Goal: Task Accomplishment & Management: Use online tool/utility

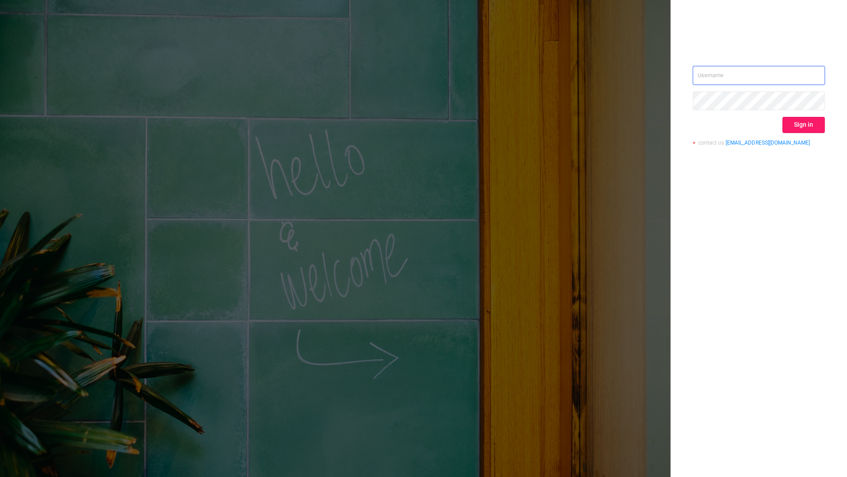
type input "[PERSON_NAME][EMAIL_ADDRESS][DOMAIN_NAME]"
click at [791, 126] on button "Sign in" at bounding box center [803, 125] width 42 height 16
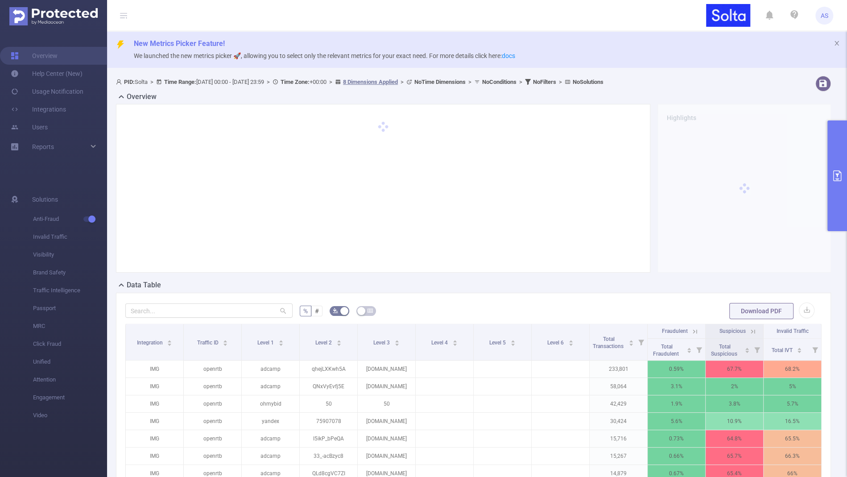
click at [835, 183] on button "primary" at bounding box center [837, 175] width 20 height 111
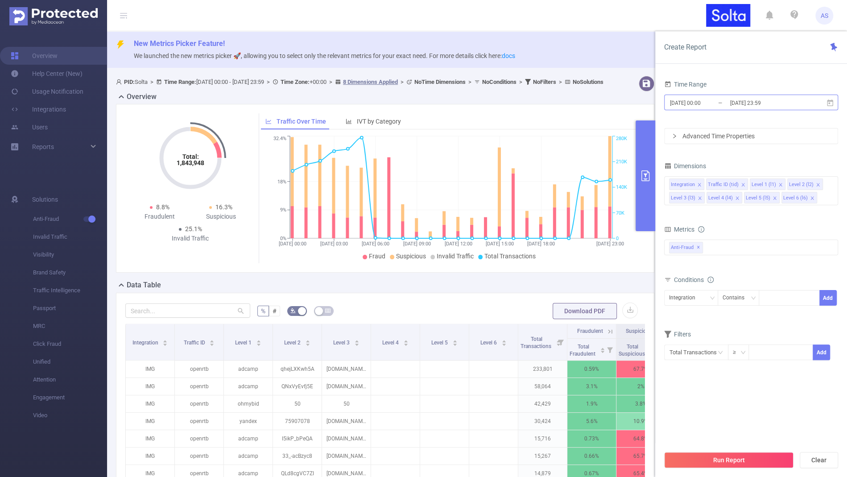
click at [693, 107] on input "[DATE] 00:00" at bounding box center [705, 103] width 72 height 12
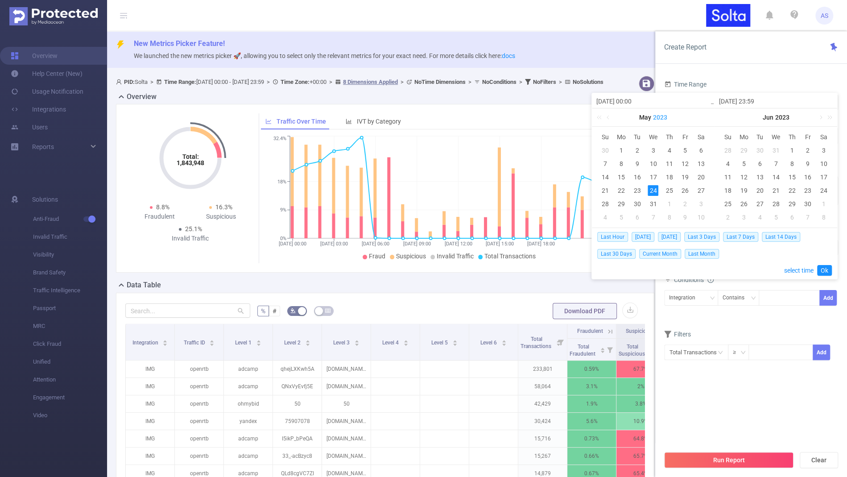
click at [660, 119] on link "2023" at bounding box center [660, 117] width 16 height 18
click at [604, 185] on link "2025" at bounding box center [612, 184] width 21 height 11
click at [699, 120] on link at bounding box center [697, 117] width 8 height 18
click at [698, 119] on link at bounding box center [697, 117] width 8 height 18
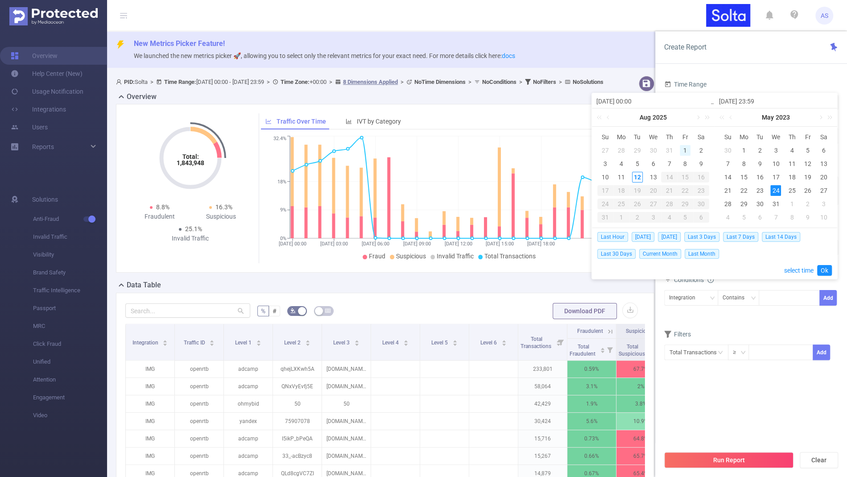
click at [683, 148] on div "1" at bounding box center [685, 150] width 11 height 11
click at [654, 177] on div "13" at bounding box center [652, 177] width 11 height 11
type input "[DATE] 00:00"
type input "[DATE] 10:00"
type input "[DATE] 00:00"
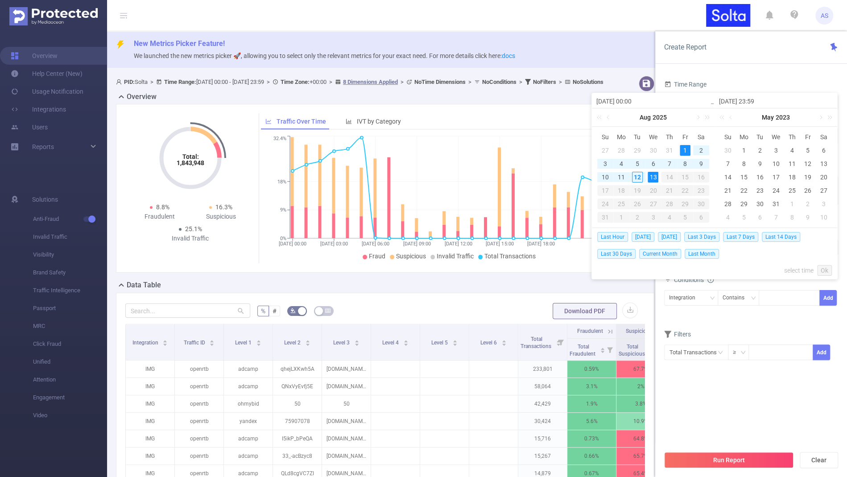
type input "[DATE] 10:00"
click at [827, 273] on link "Ok" at bounding box center [824, 270] width 15 height 11
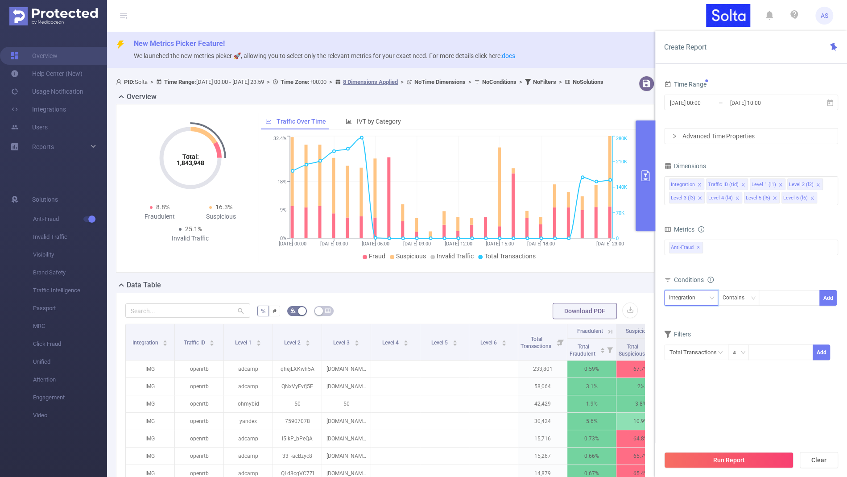
click at [686, 299] on div "Integration" at bounding box center [685, 297] width 33 height 15
click at [731, 328] on div "Filters" at bounding box center [751, 335] width 174 height 15
click at [712, 348] on input "text" at bounding box center [696, 352] width 64 height 16
click at [709, 319] on form "Dimensions Integration Traffic ID (tid) Level 1 (l1) Level 2 (l2) Level 3 (l3) …" at bounding box center [751, 266] width 174 height 212
click at [695, 299] on div "Integration" at bounding box center [685, 297] width 33 height 15
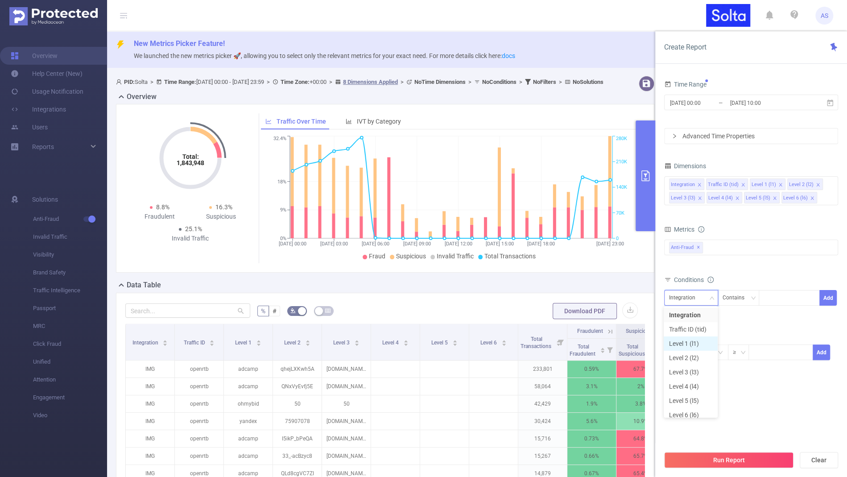
click at [690, 340] on li "Level 1 (l1)" at bounding box center [691, 343] width 54 height 14
click at [767, 294] on div at bounding box center [788, 297] width 51 height 15
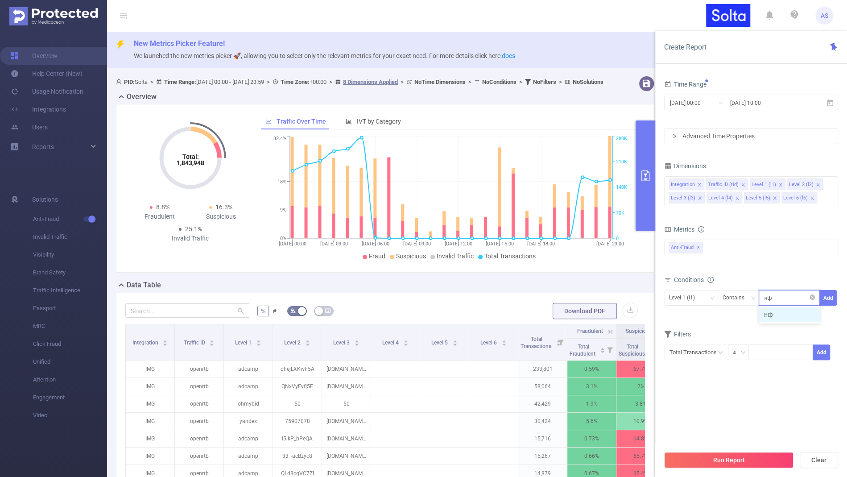
type input "н"
type input "yachkov"
click at [834, 294] on button "Add" at bounding box center [827, 298] width 17 height 16
click at [732, 459] on button "Run Report" at bounding box center [728, 460] width 129 height 16
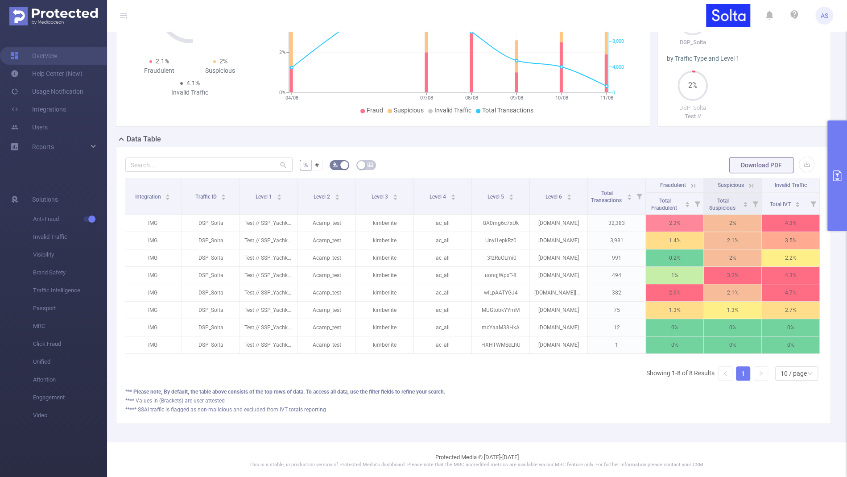
scroll to position [0, 1]
click at [836, 210] on button "primary" at bounding box center [837, 175] width 20 height 111
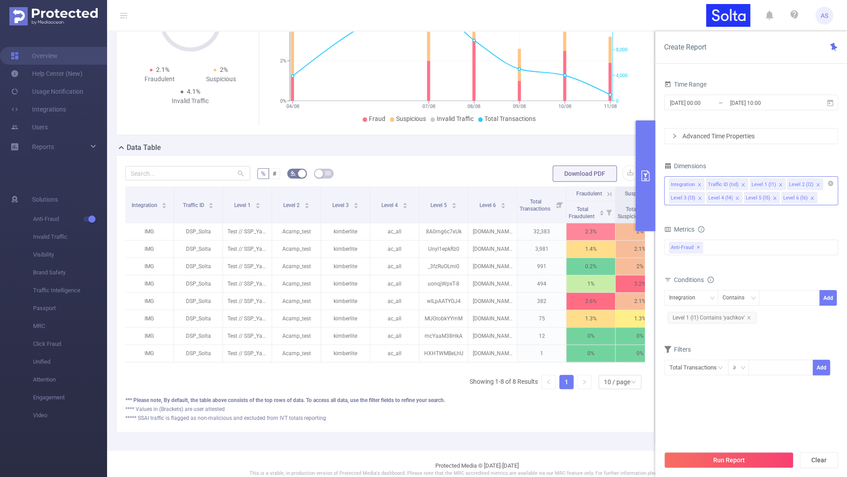
click at [810, 197] on icon "icon: close" at bounding box center [811, 197] width 3 height 3
click at [774, 196] on li "Level 5 (l5)" at bounding box center [762, 198] width 36 height 12
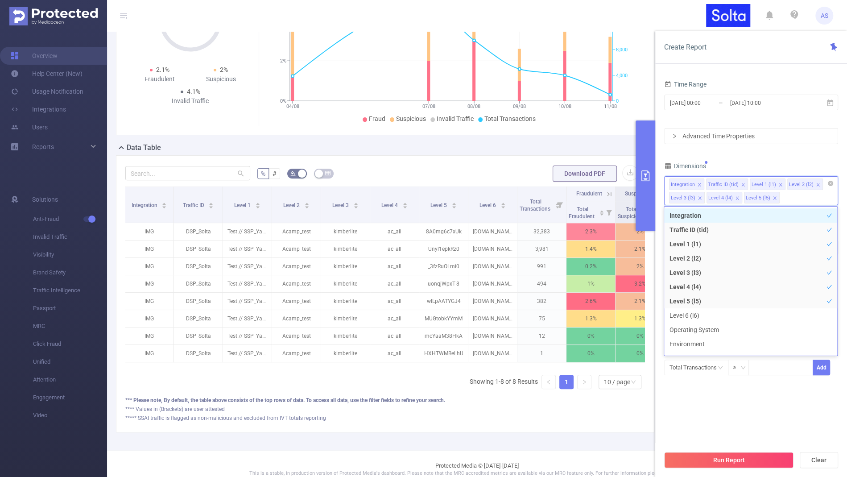
click at [773, 198] on icon "icon: close" at bounding box center [774, 197] width 3 height 3
click at [748, 459] on button "Run Report" at bounding box center [728, 460] width 129 height 16
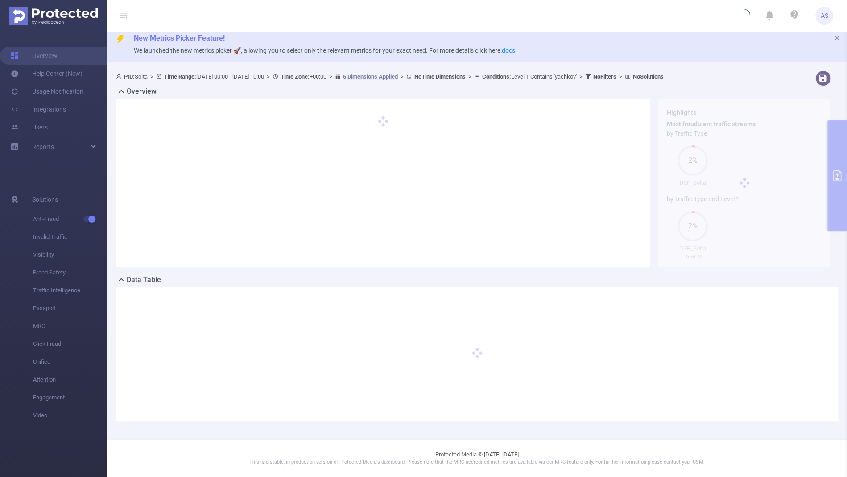
scroll to position [4, 0]
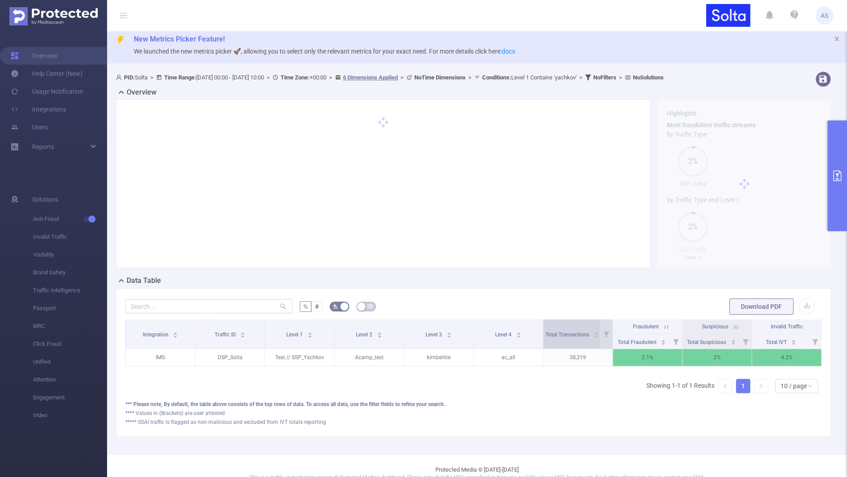
scroll to position [0, 2]
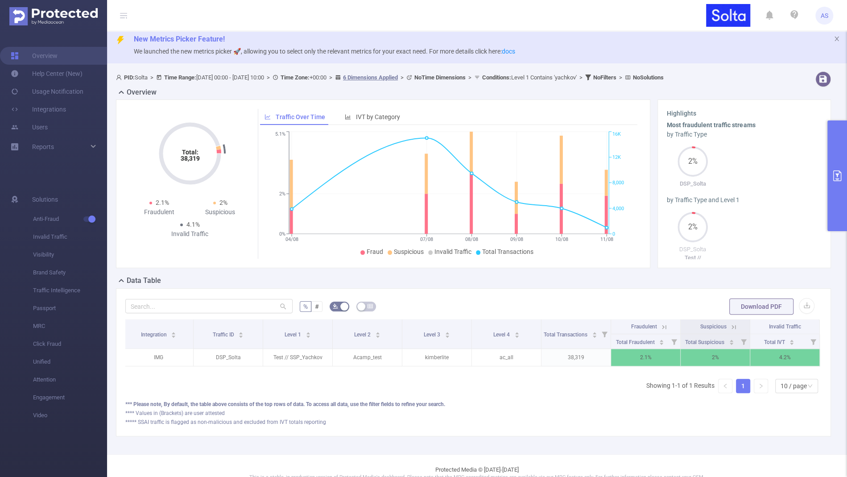
click at [829, 211] on button "primary" at bounding box center [837, 175] width 20 height 111
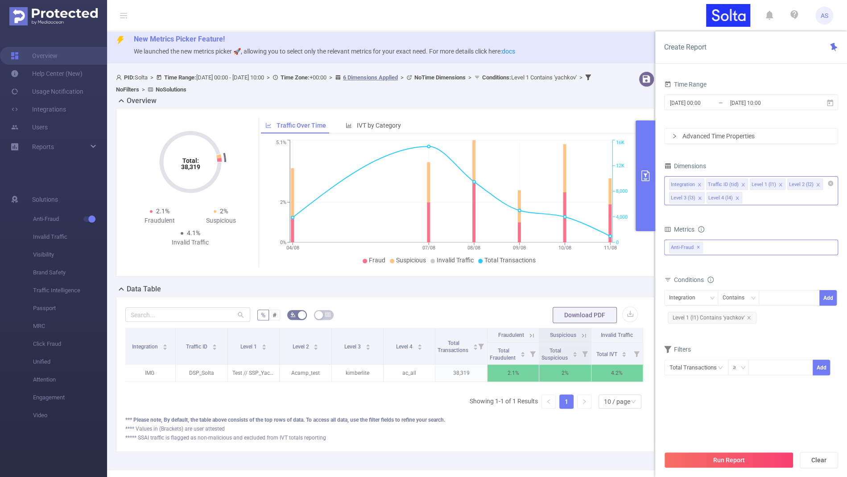
click at [720, 247] on div "Anti-Fraud ✕" at bounding box center [751, 247] width 174 height 16
click at [729, 223] on div "Metrics" at bounding box center [751, 230] width 174 height 15
click at [748, 315] on icon "icon: close" at bounding box center [748, 317] width 4 height 4
click at [735, 196] on icon "icon: close" at bounding box center [736, 197] width 3 height 3
click at [698, 198] on icon "icon: close" at bounding box center [699, 198] width 4 height 4
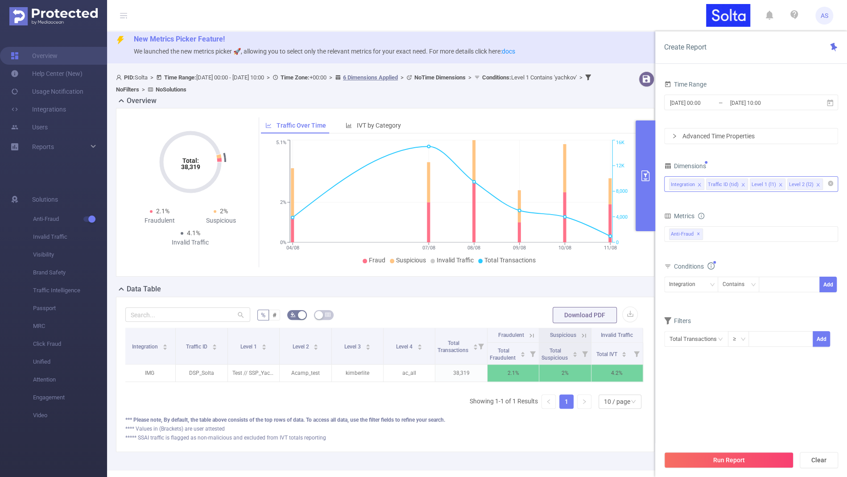
click at [816, 182] on icon "icon: close" at bounding box center [818, 184] width 4 height 4
click at [691, 277] on div "Integration" at bounding box center [685, 284] width 33 height 15
click at [690, 312] on li "Traffic ID (tid)" at bounding box center [691, 316] width 54 height 14
click at [793, 283] on div at bounding box center [788, 284] width 51 height 15
click at [700, 281] on div "Traffic ID (tid)" at bounding box center [688, 284] width 39 height 15
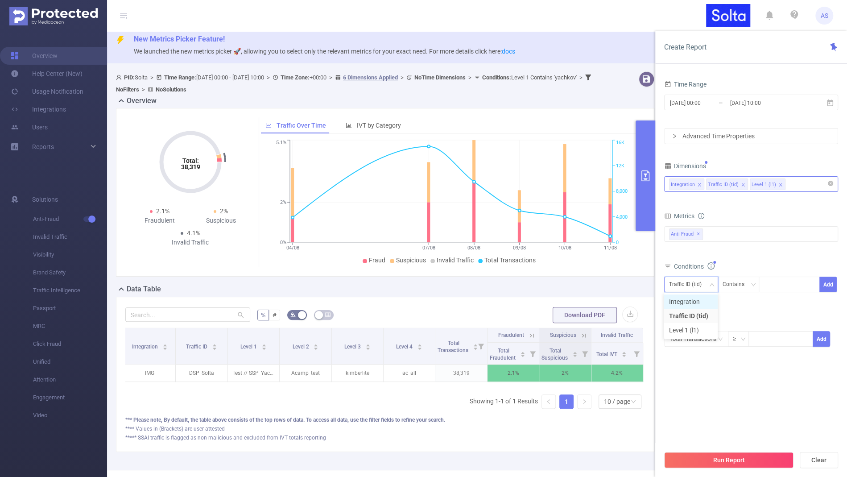
click at [698, 297] on li "Integration" at bounding box center [691, 301] width 54 height 14
click at [781, 275] on div "Integration Contains Add" at bounding box center [751, 287] width 174 height 25
click at [781, 283] on div at bounding box center [788, 284] width 51 height 15
type input "r"
click at [747, 351] on div "Total Transactions ≥ Add" at bounding box center [751, 341] width 174 height 25
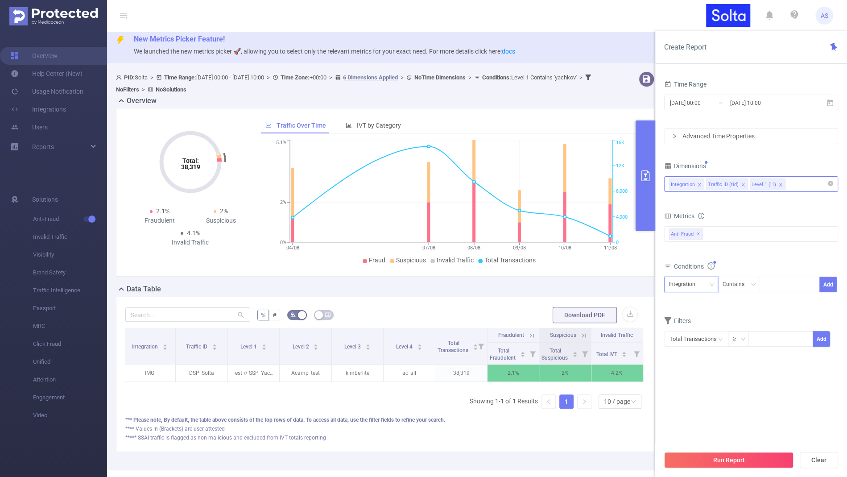
click at [688, 282] on div "Integration" at bounding box center [685, 284] width 33 height 15
click at [688, 330] on li "Level 1 (l1)" at bounding box center [691, 330] width 54 height 14
click at [771, 288] on div at bounding box center [788, 284] width 51 height 15
type input "fresh"
click at [825, 285] on button "Add" at bounding box center [827, 284] width 17 height 16
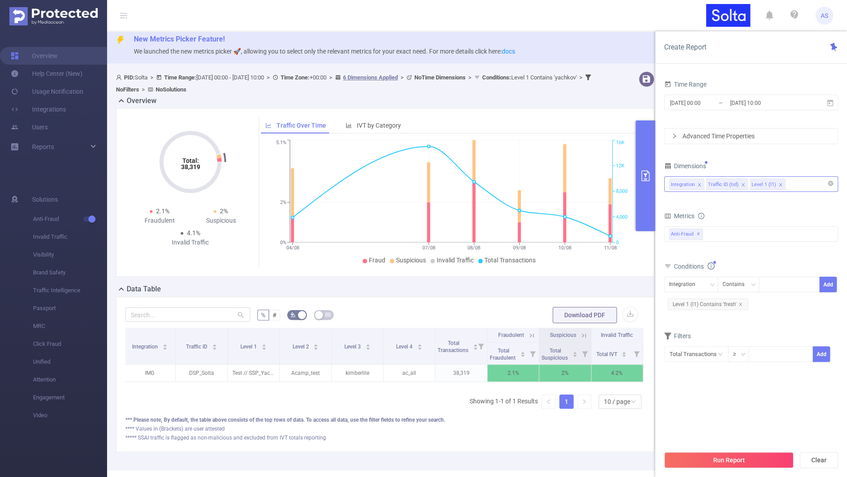
click at [743, 474] on div "Run Report Clear" at bounding box center [751, 460] width 192 height 34
click at [743, 462] on button "Run Report" at bounding box center [728, 460] width 129 height 16
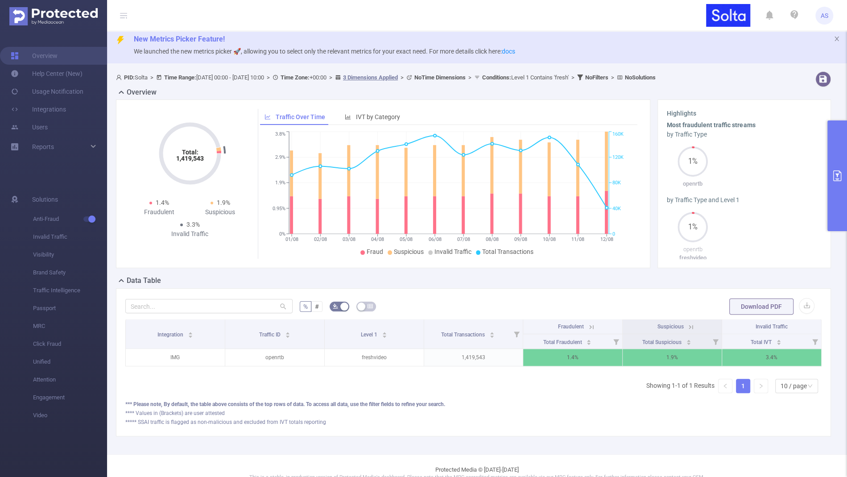
click at [829, 210] on button "primary" at bounding box center [837, 175] width 20 height 111
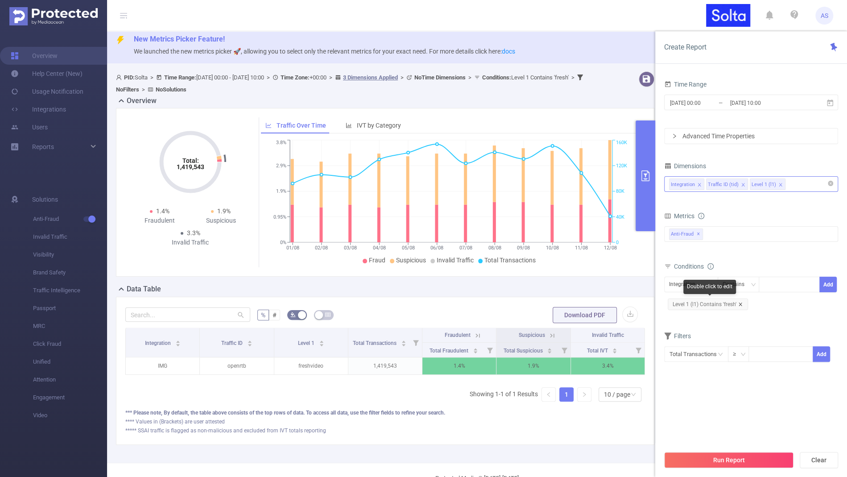
click at [739, 303] on icon "icon: close" at bounding box center [739, 303] width 3 height 3
click at [713, 459] on button "Run Report" at bounding box center [728, 460] width 129 height 16
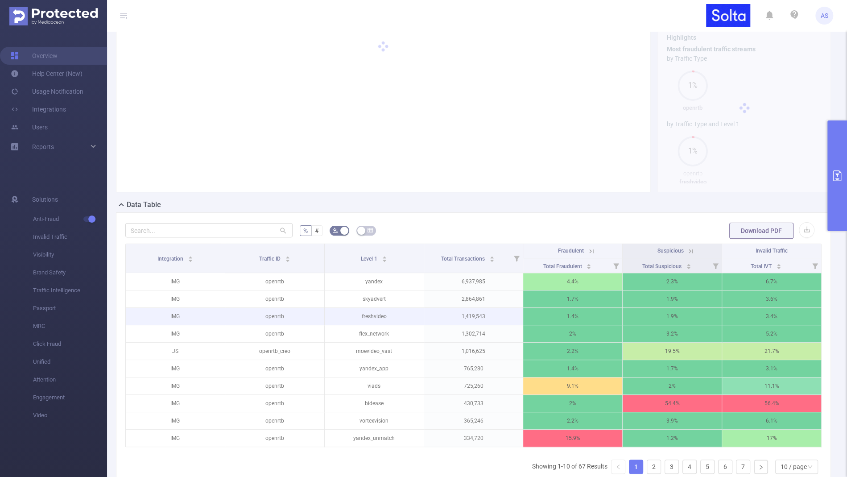
scroll to position [173, 0]
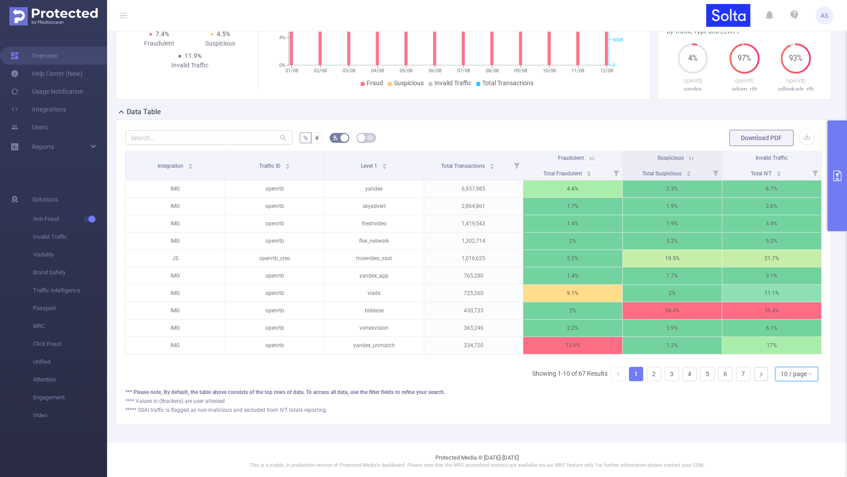
click at [787, 369] on div "10 / page" at bounding box center [793, 373] width 26 height 13
click at [787, 355] on li "50 / page" at bounding box center [796, 356] width 43 height 14
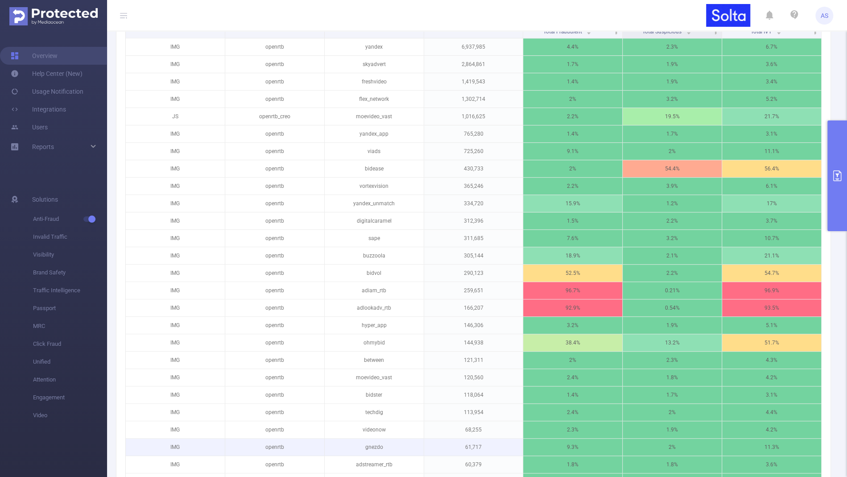
scroll to position [198, 0]
